Goal: Information Seeking & Learning: Check status

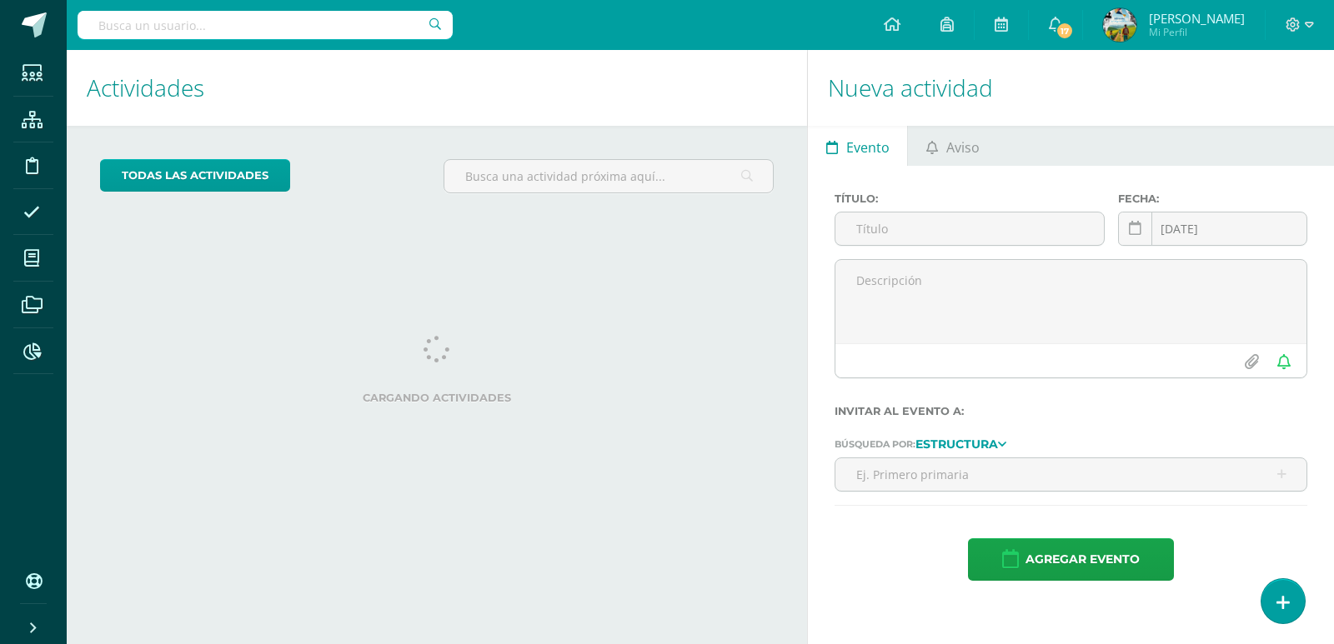
click at [234, 23] on input "text" at bounding box center [265, 25] width 375 height 28
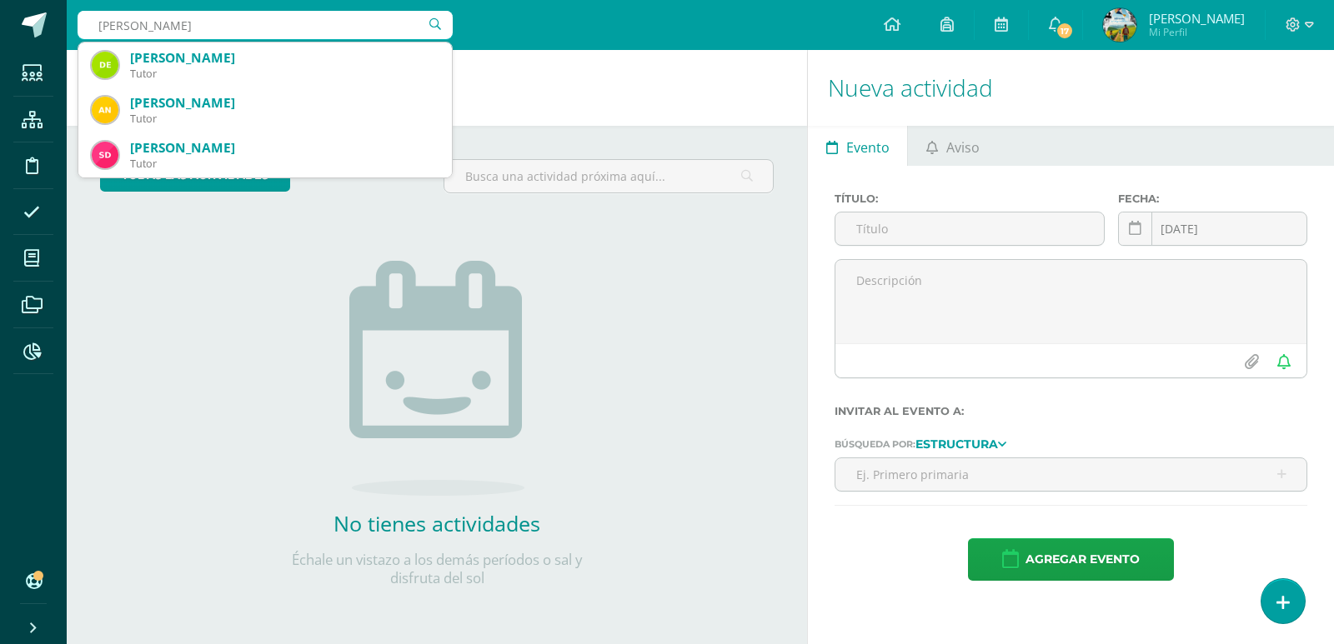
type input "sebastian galvez"
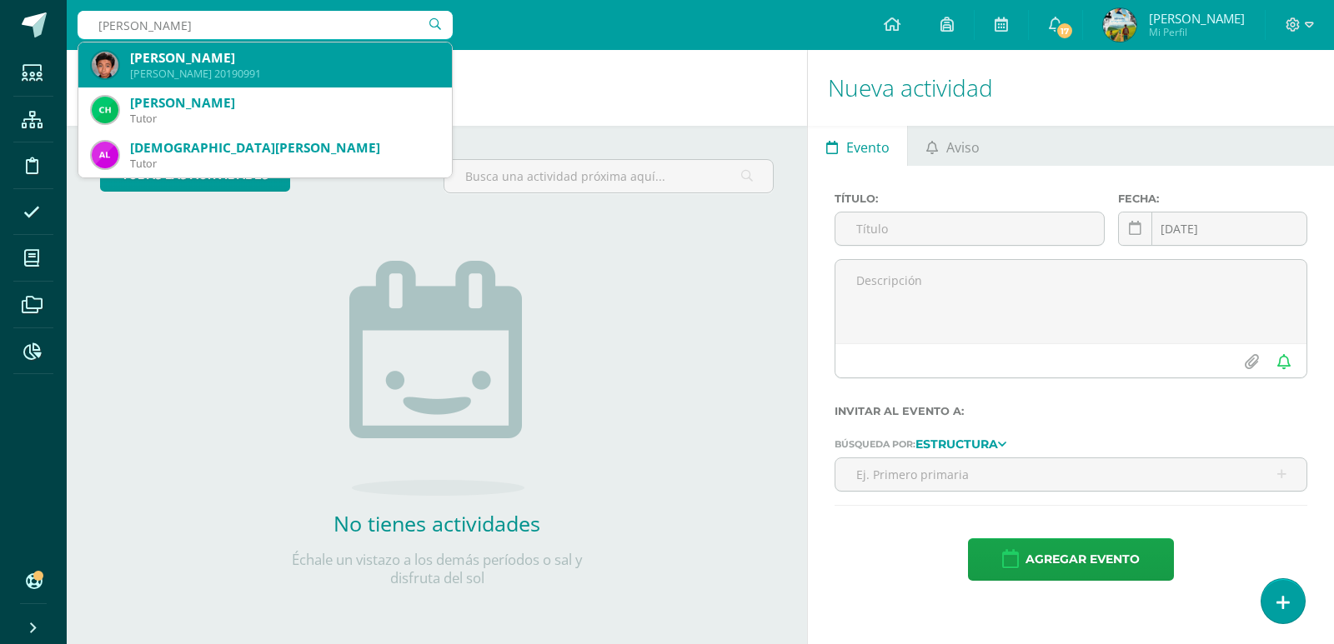
click at [239, 65] on div "Sebastián André Gálvez Castañeda" at bounding box center [284, 58] width 308 height 18
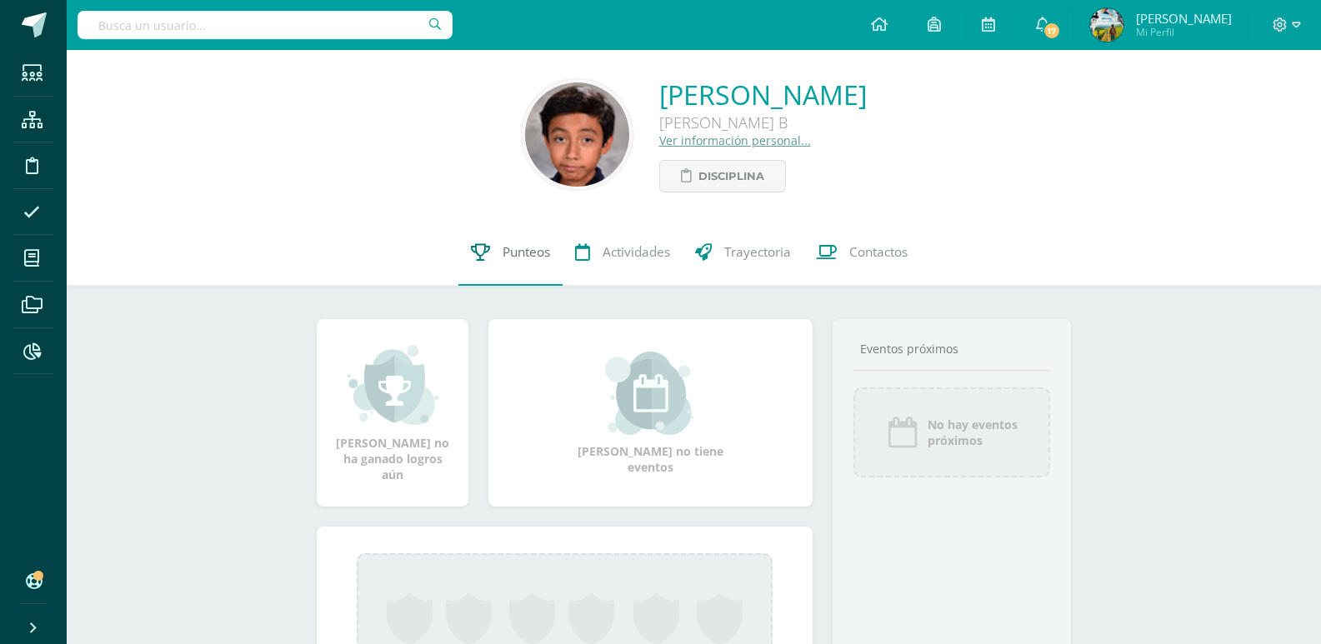
click at [523, 258] on span "Punteos" at bounding box center [527, 252] width 48 height 18
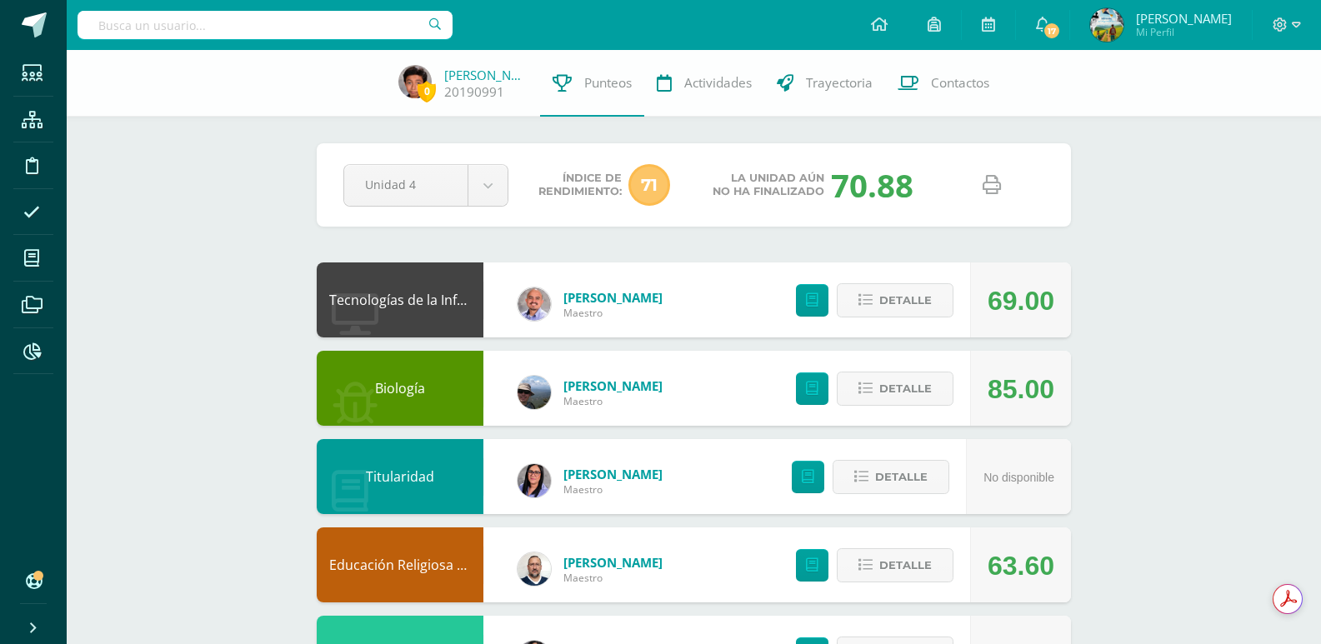
click at [999, 183] on icon at bounding box center [992, 185] width 18 height 18
click at [991, 189] on icon at bounding box center [992, 185] width 18 height 18
click at [163, 23] on input "text" at bounding box center [265, 25] width 375 height 28
type input "marco esteban"
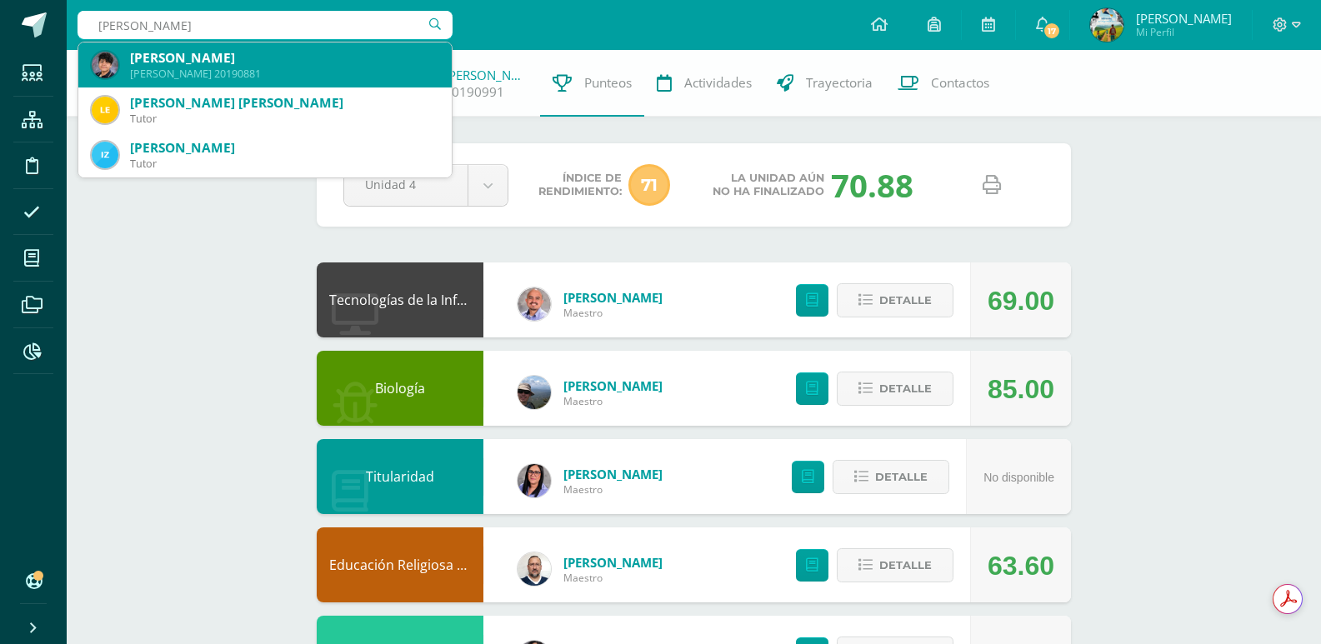
click at [191, 62] on div "Marco Esteban Ramírez Soto" at bounding box center [284, 58] width 308 height 18
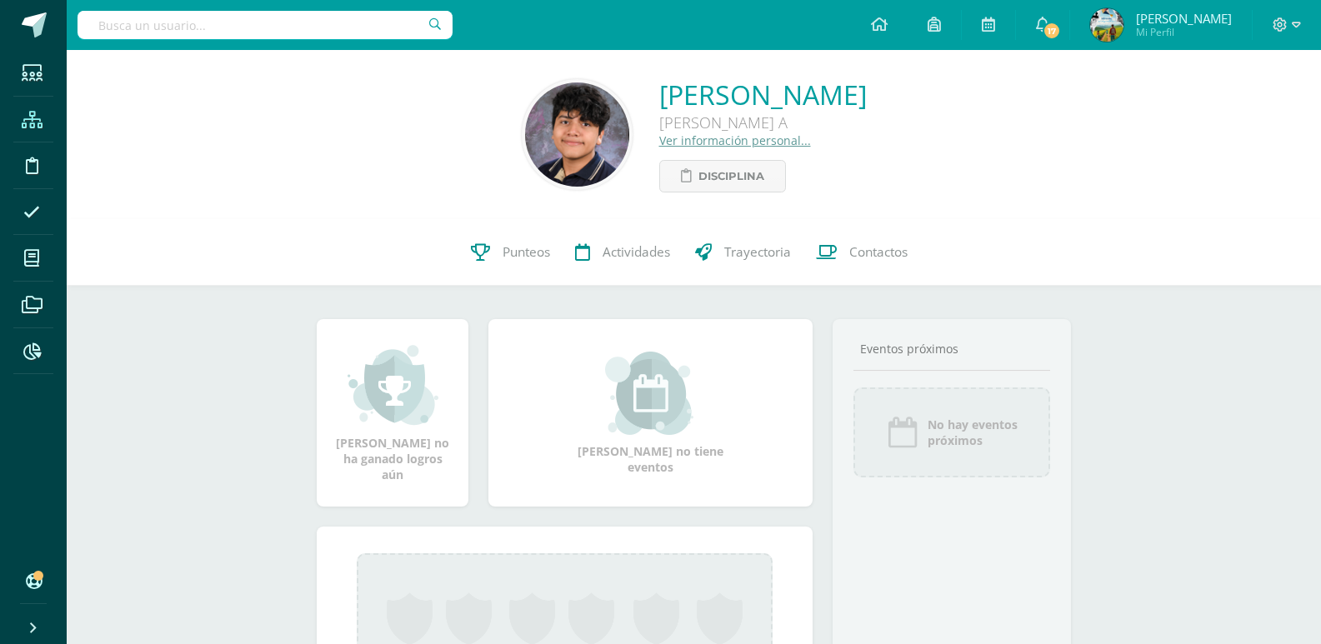
click at [35, 128] on span at bounding box center [32, 119] width 38 height 38
